Goal: Check status: Check status

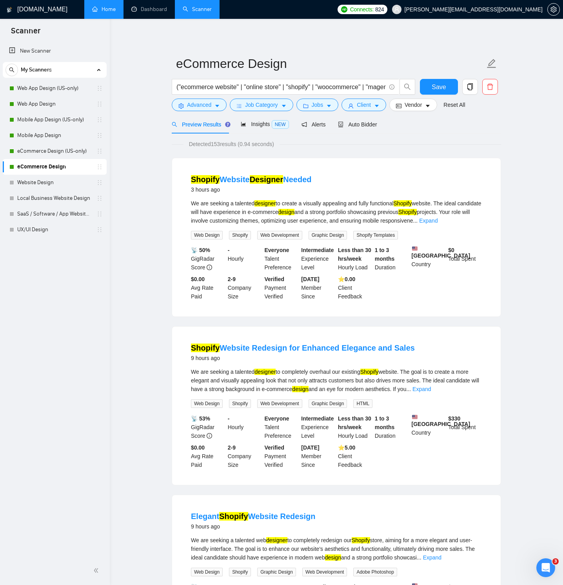
click at [116, 10] on link "Home" at bounding box center [104, 9] width 24 height 7
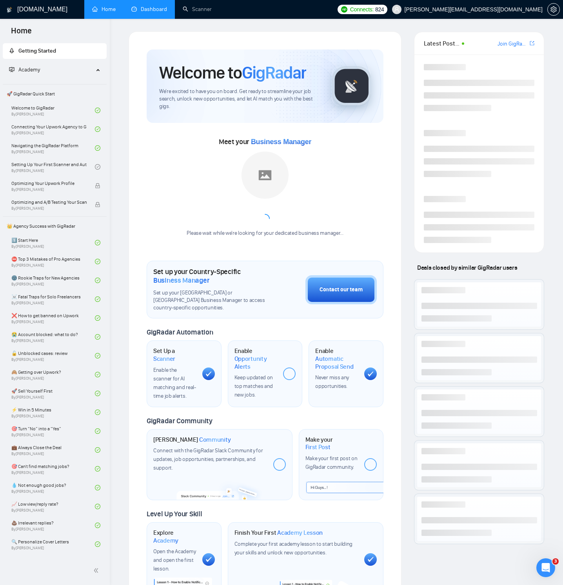
click at [146, 9] on link "Dashboard" at bounding box center [149, 9] width 36 height 7
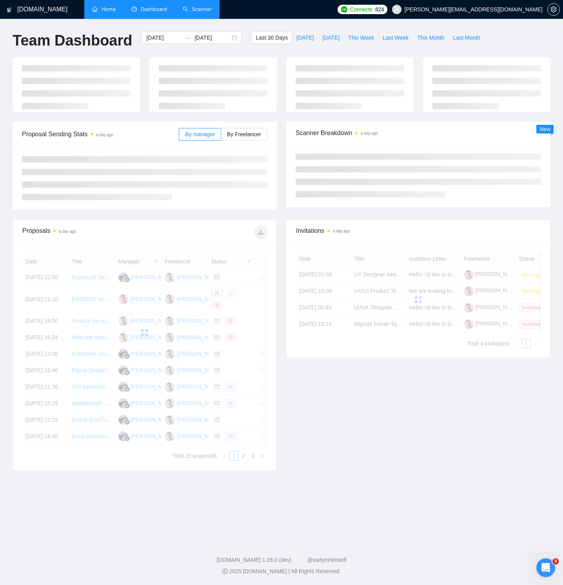
click at [212, 9] on link "Scanner" at bounding box center [197, 9] width 29 height 7
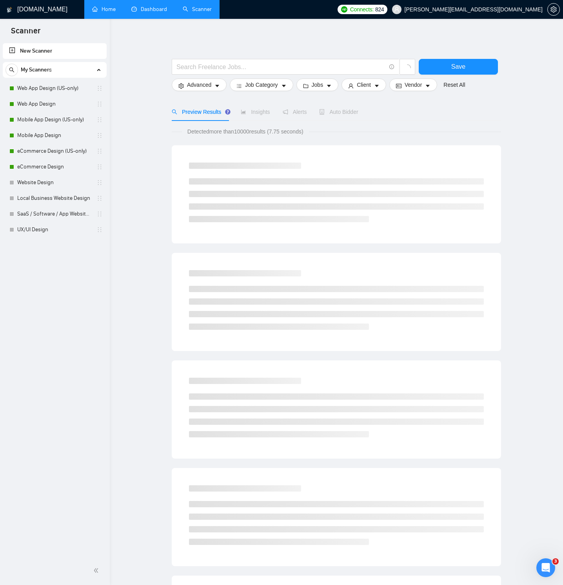
click at [158, 12] on link "Dashboard" at bounding box center [149, 9] width 36 height 7
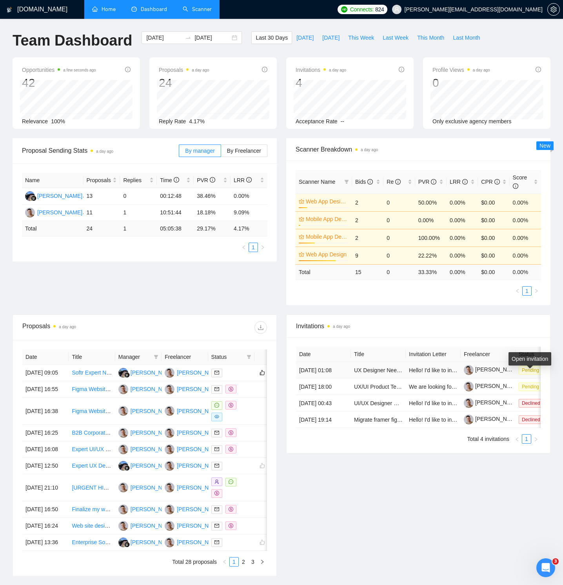
click at [534, 373] on span "Pending" at bounding box center [531, 370] width 24 height 9
